Goal: Information Seeking & Learning: Learn about a topic

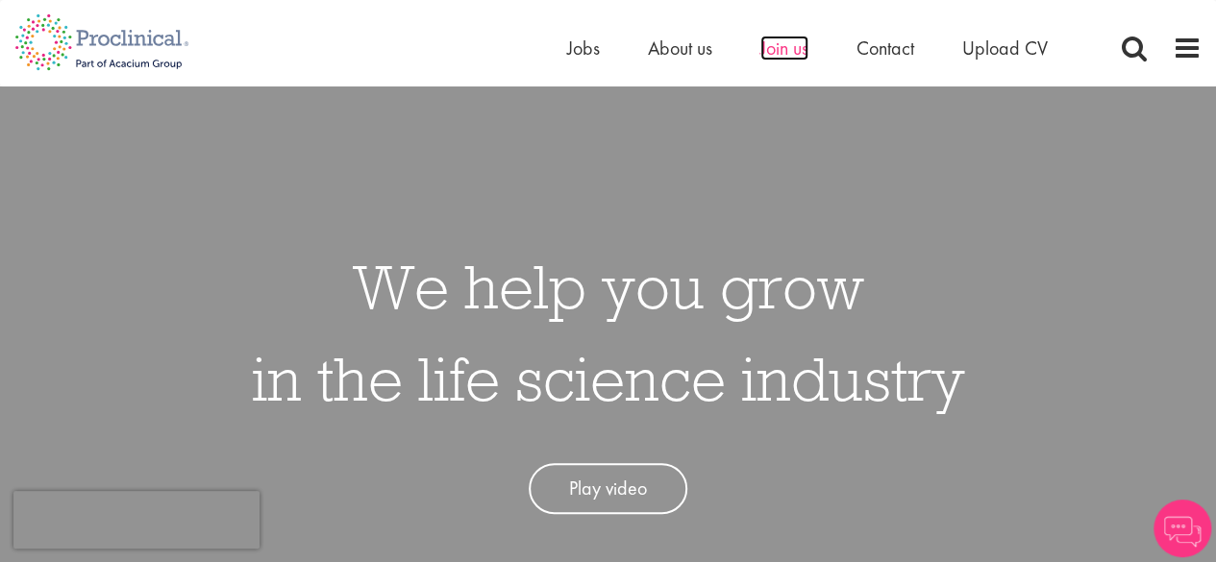
click at [782, 54] on span "Join us" at bounding box center [784, 48] width 48 height 25
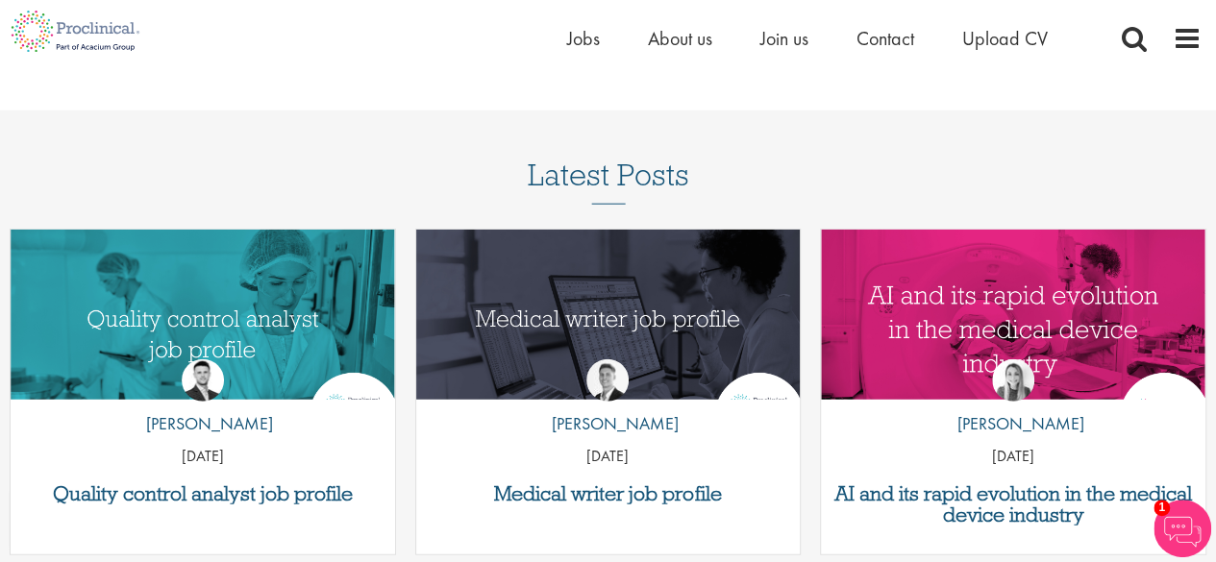
scroll to position [1946, 0]
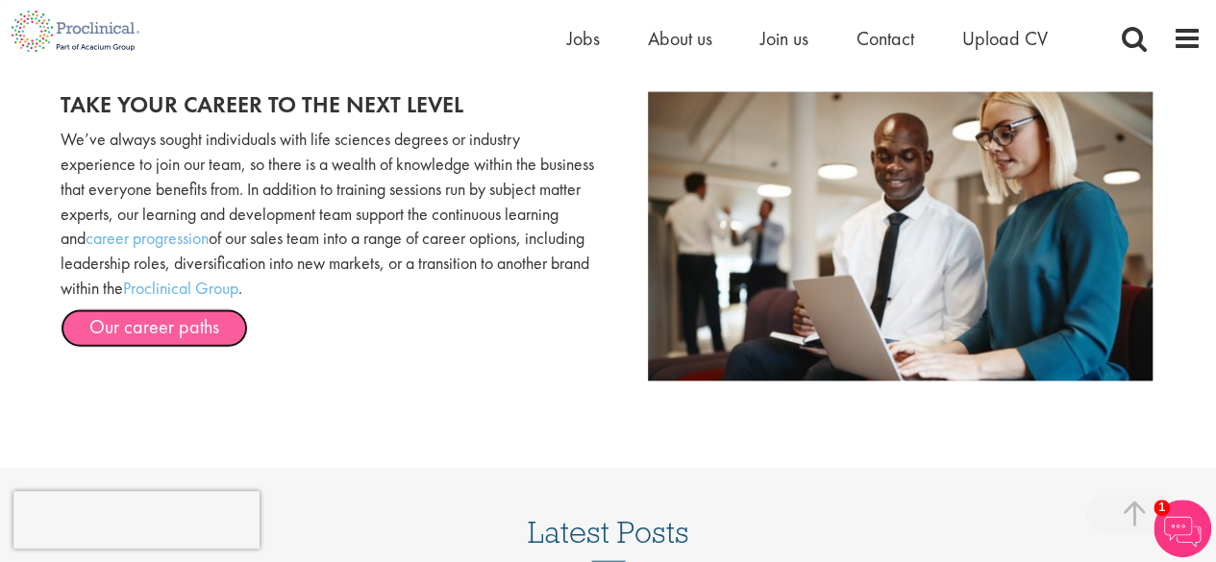
click at [197, 318] on link "Our career paths" at bounding box center [154, 328] width 187 height 38
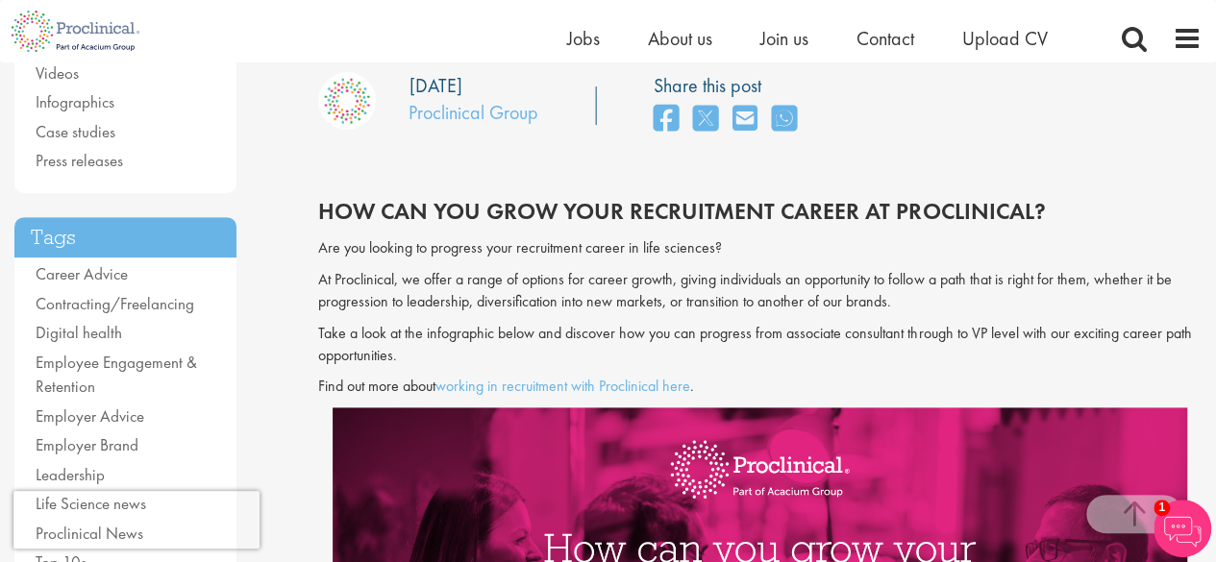
scroll to position [286, 0]
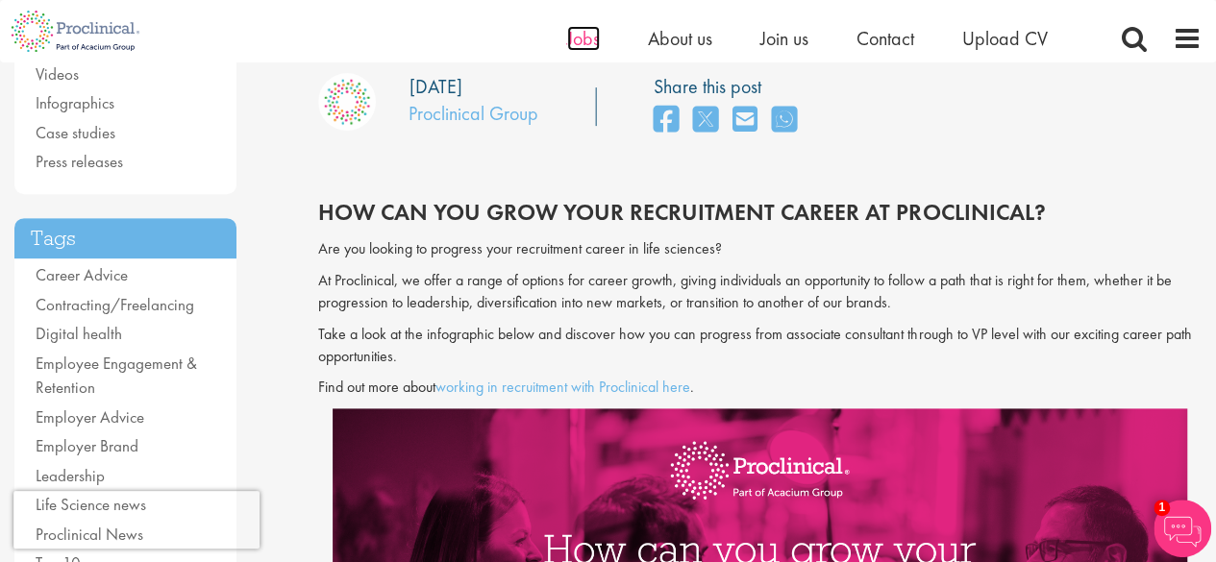
click at [589, 43] on span "Jobs" at bounding box center [583, 38] width 33 height 25
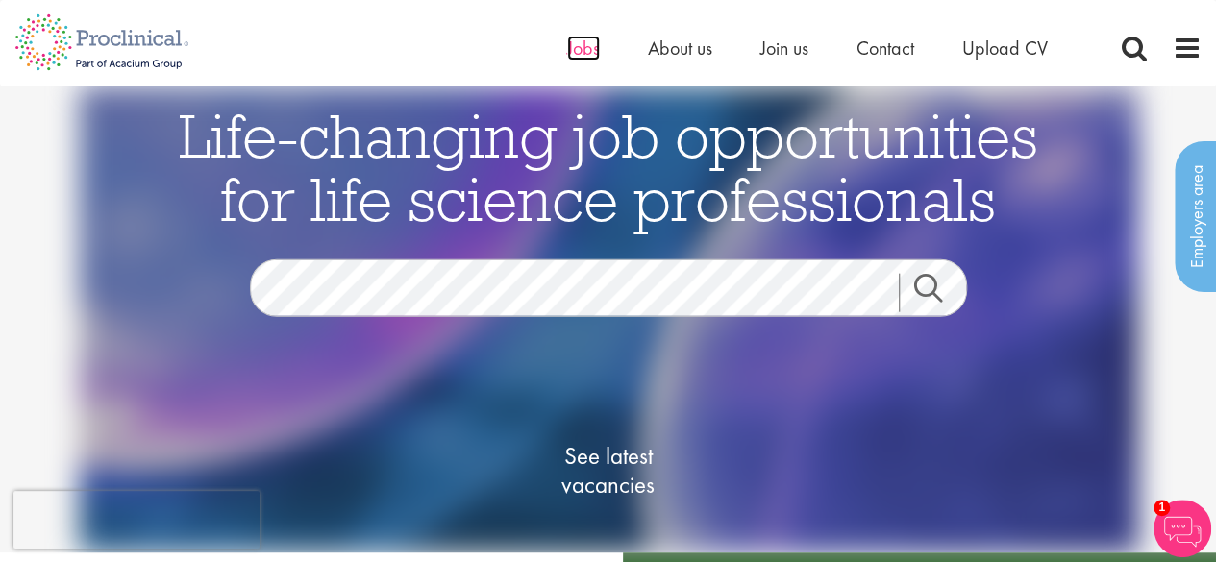
click at [587, 54] on span "Jobs" at bounding box center [583, 48] width 33 height 25
